Goal: Task Accomplishment & Management: Use online tool/utility

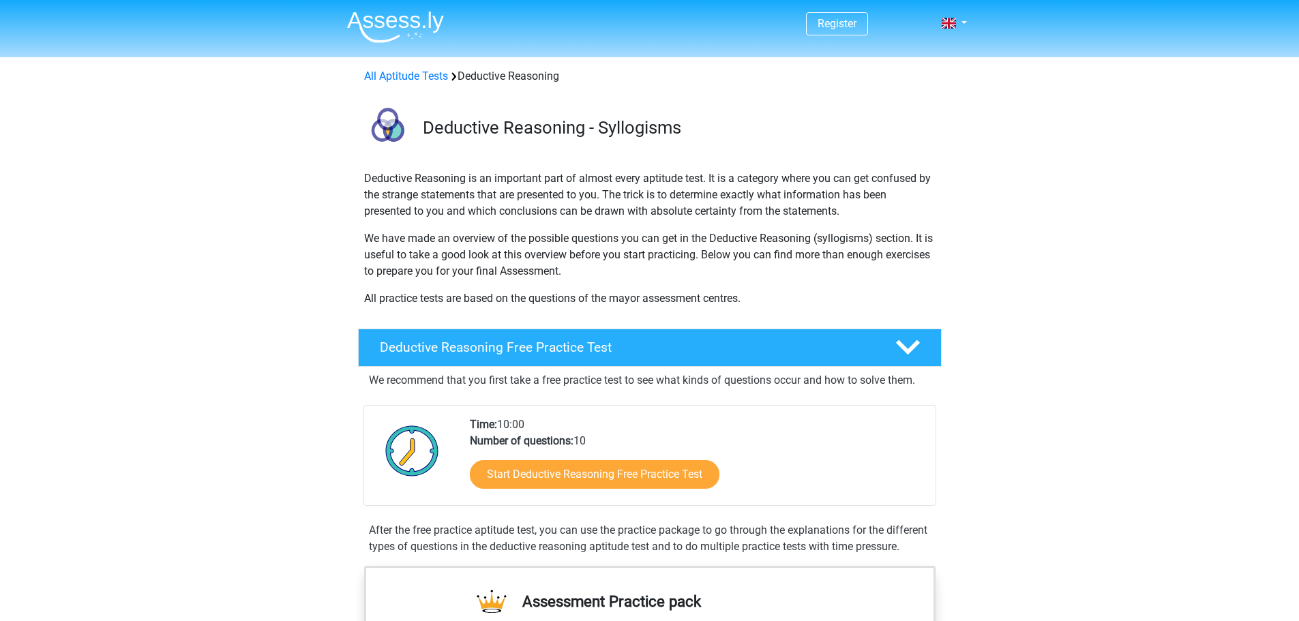
scroll to position [136, 0]
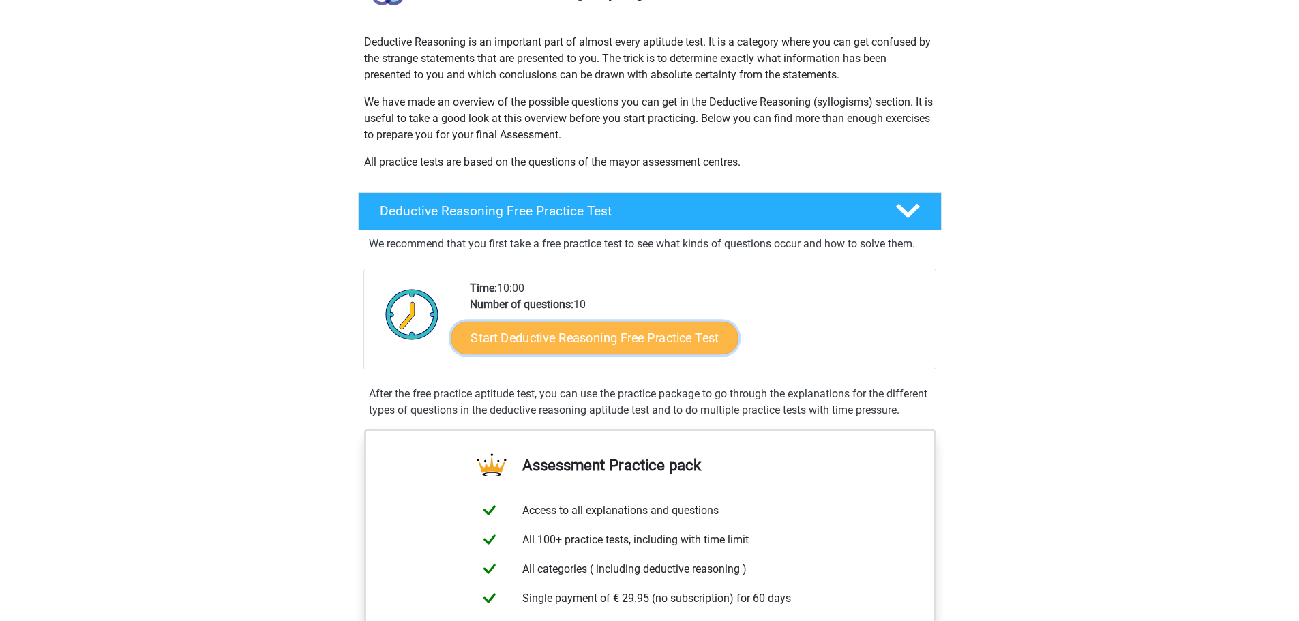
click at [563, 329] on link "Start Deductive Reasoning Free Practice Test" at bounding box center [594, 337] width 287 height 33
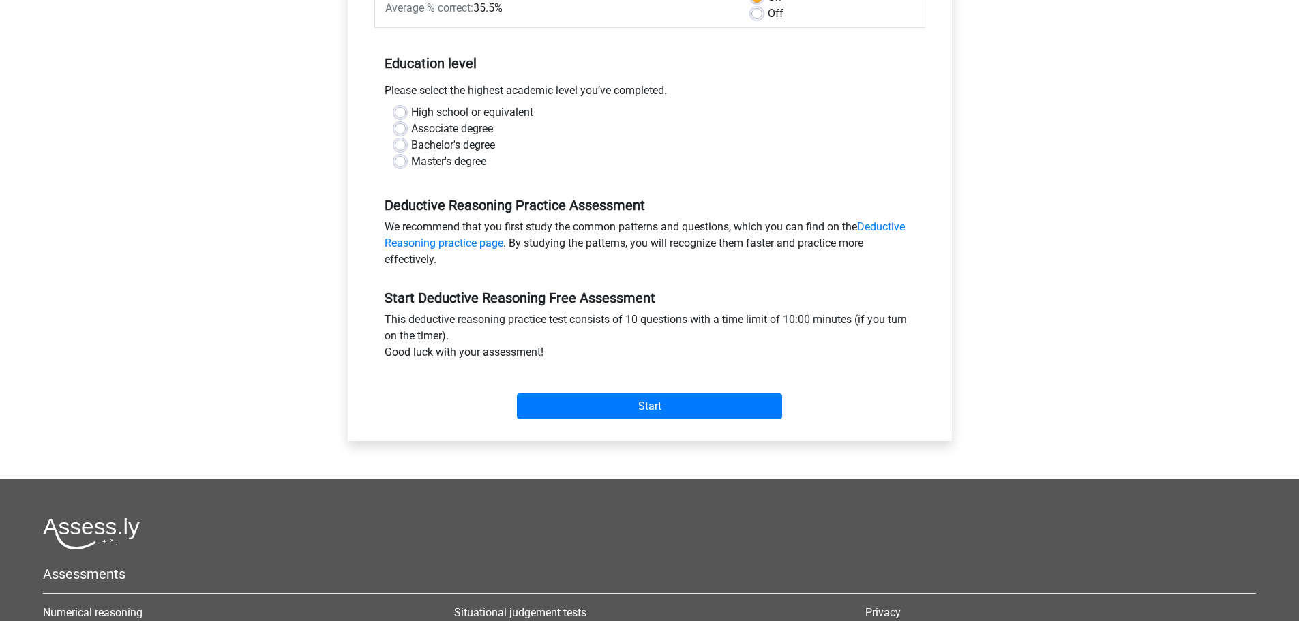
scroll to position [273, 0]
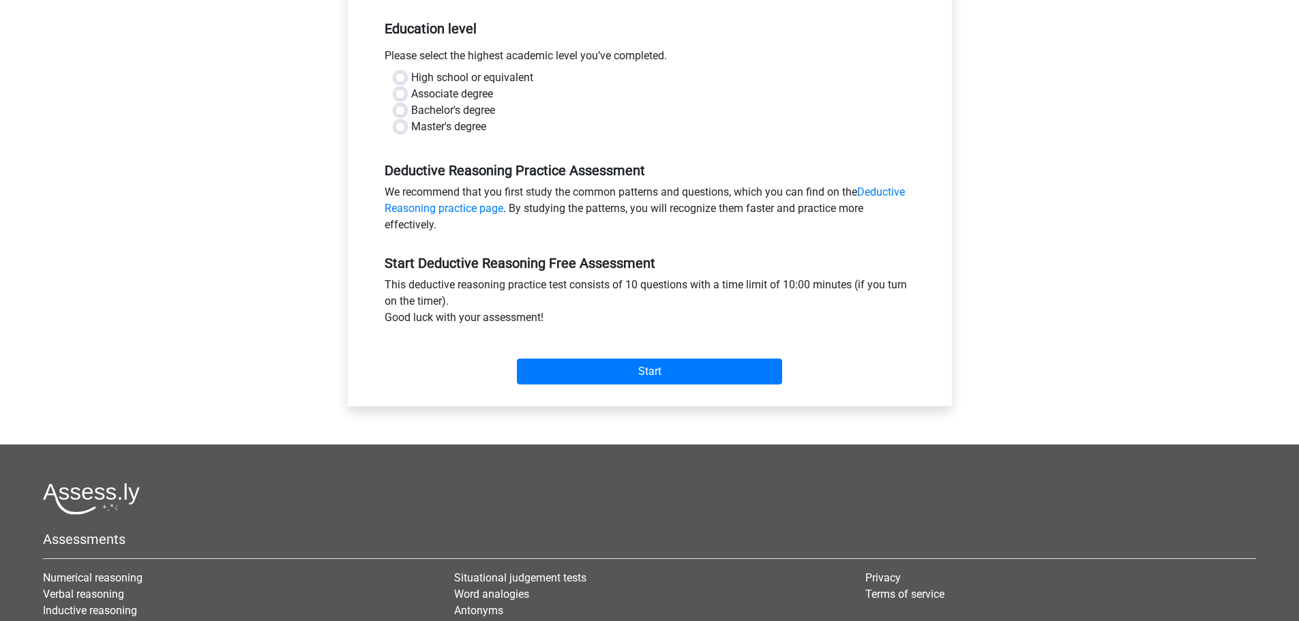
click at [415, 113] on label "Bachelor's degree" at bounding box center [453, 110] width 84 height 16
click at [406, 113] on input "Bachelor's degree" at bounding box center [400, 109] width 11 height 14
radio input "true"
click at [621, 366] on input "Start" at bounding box center [649, 372] width 265 height 26
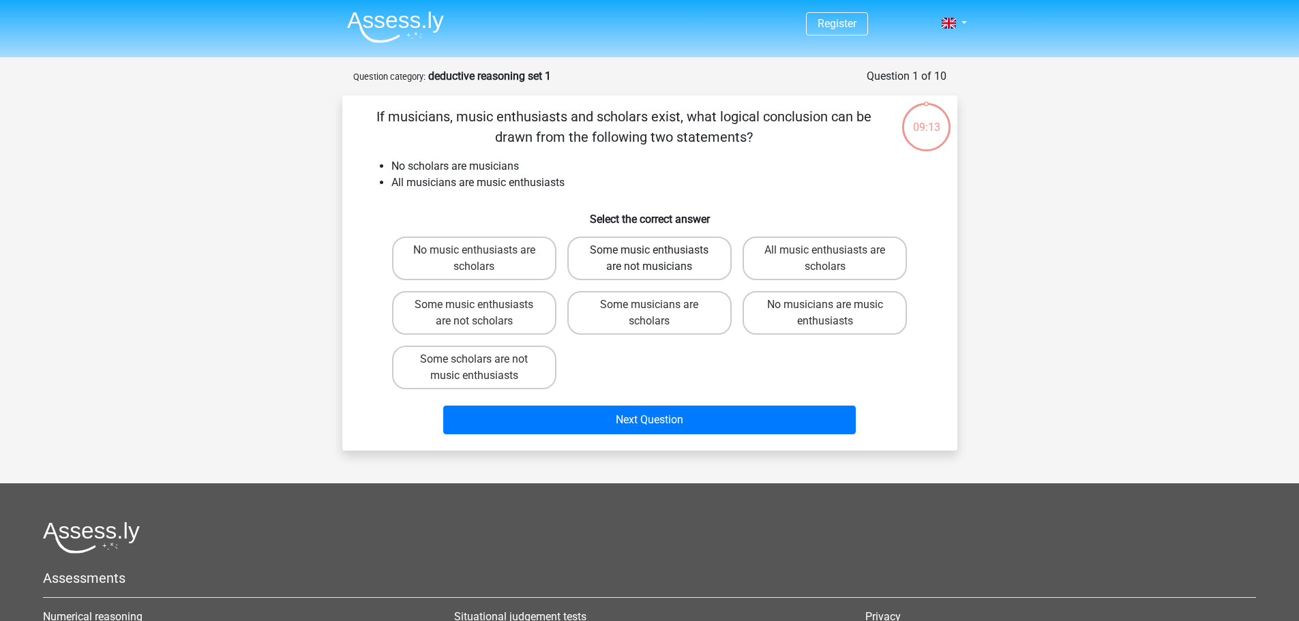
click at [642, 262] on label "Some music enthusiasts are not musicians" at bounding box center [649, 259] width 164 height 44
click at [649, 259] on input "Some music enthusiasts are not musicians" at bounding box center [653, 254] width 9 height 9
radio input "true"
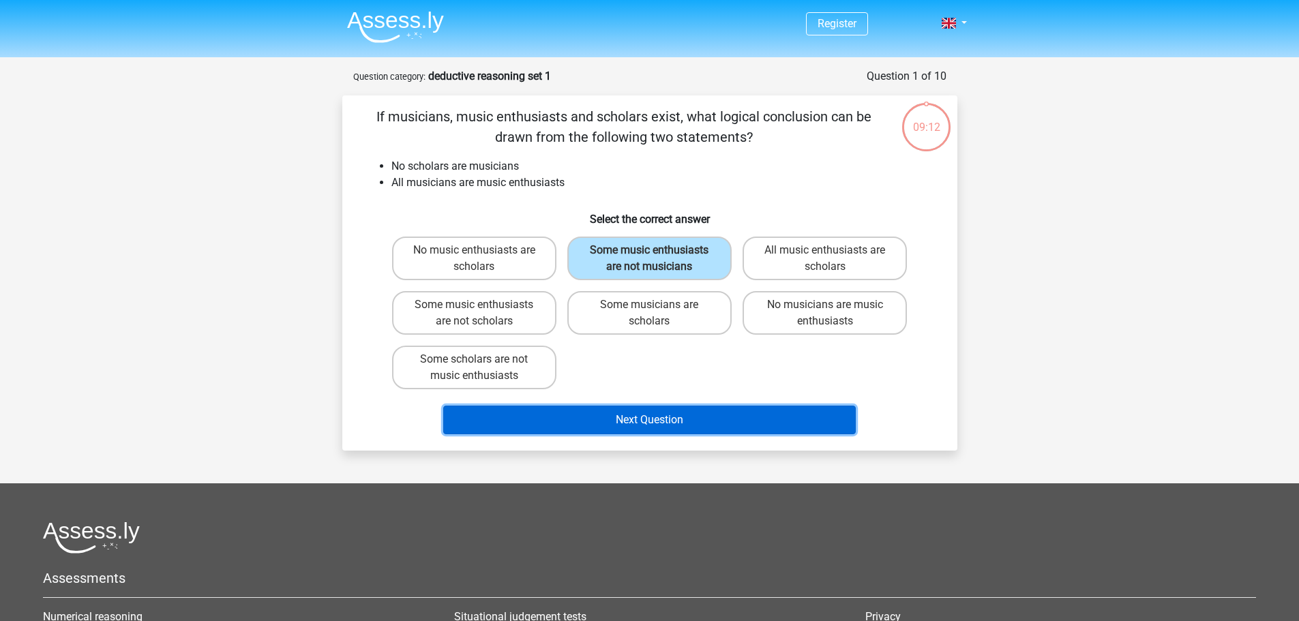
click at [652, 415] on button "Next Question" at bounding box center [649, 420] width 413 height 29
